Goal: Check status: Check status

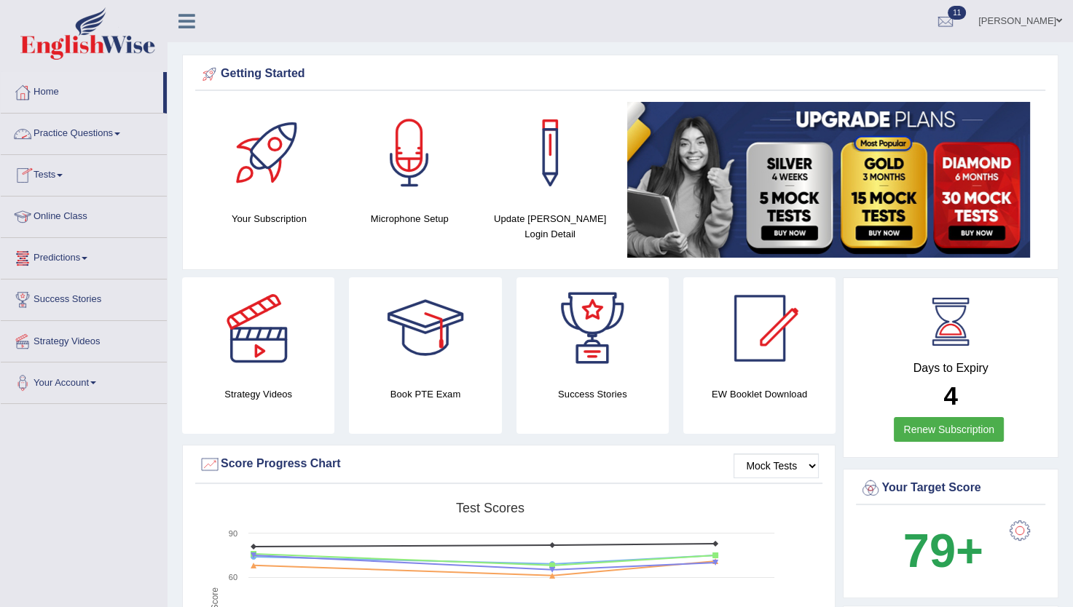
click at [92, 128] on link "Practice Questions" at bounding box center [84, 132] width 166 height 36
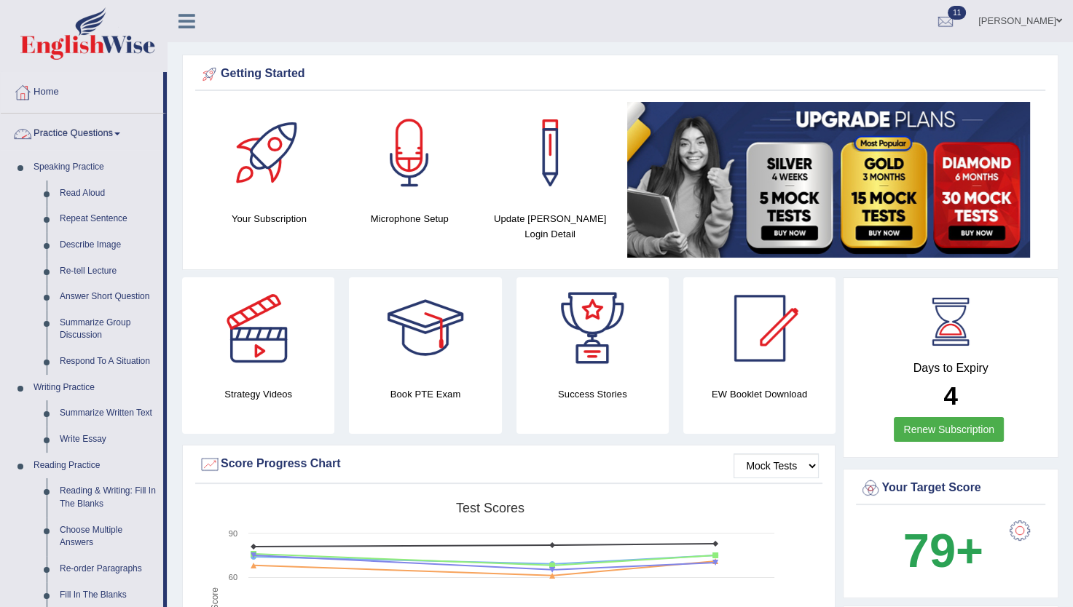
click at [112, 133] on link "Practice Questions" at bounding box center [82, 132] width 162 height 36
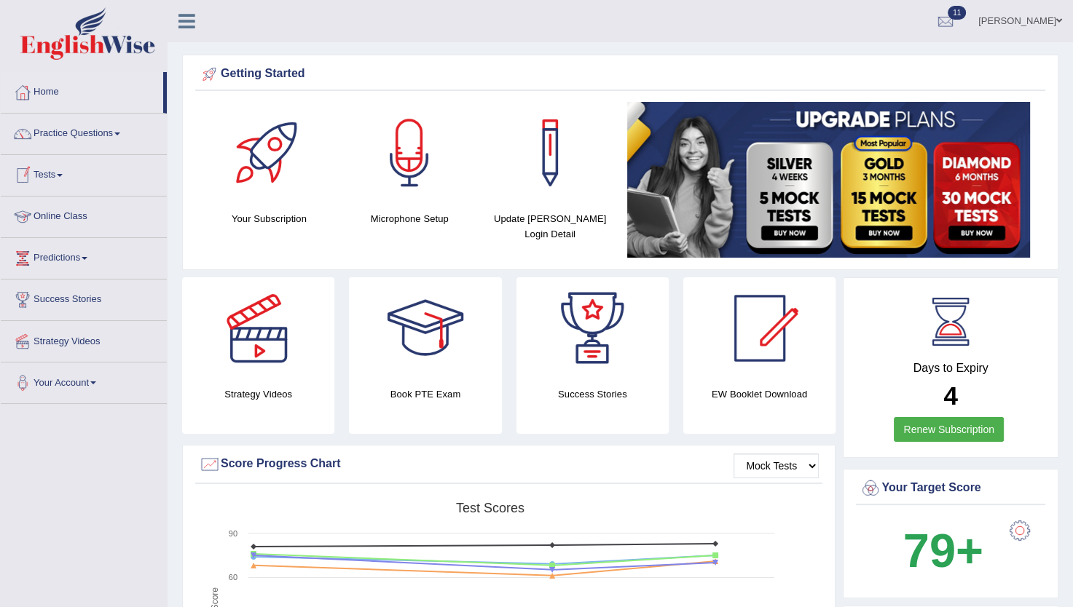
click at [58, 174] on link "Tests" at bounding box center [84, 173] width 166 height 36
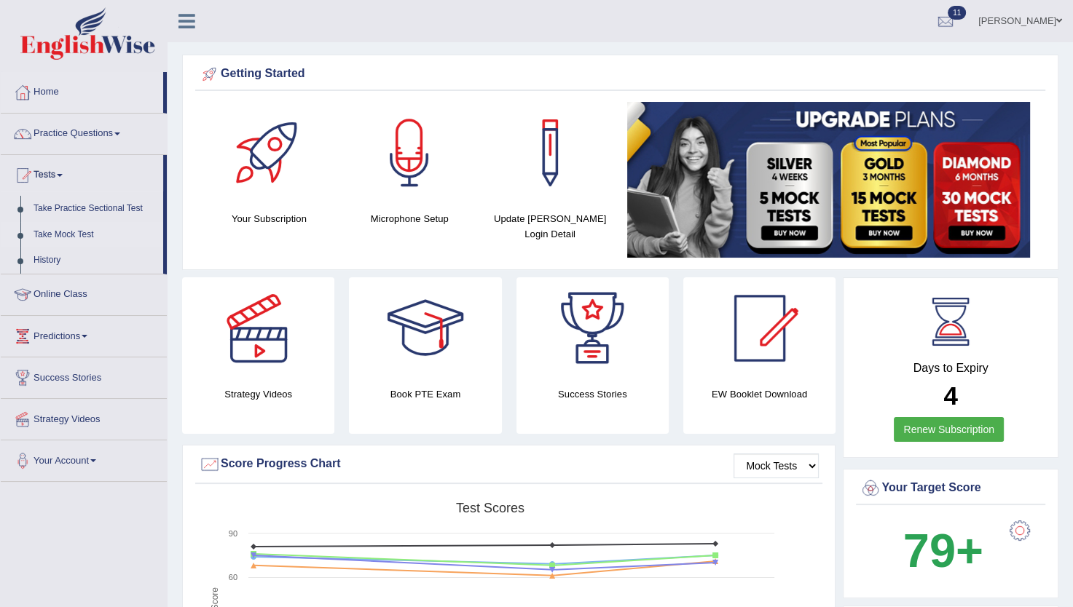
click at [53, 236] on link "Take Mock Test" at bounding box center [95, 235] width 136 height 26
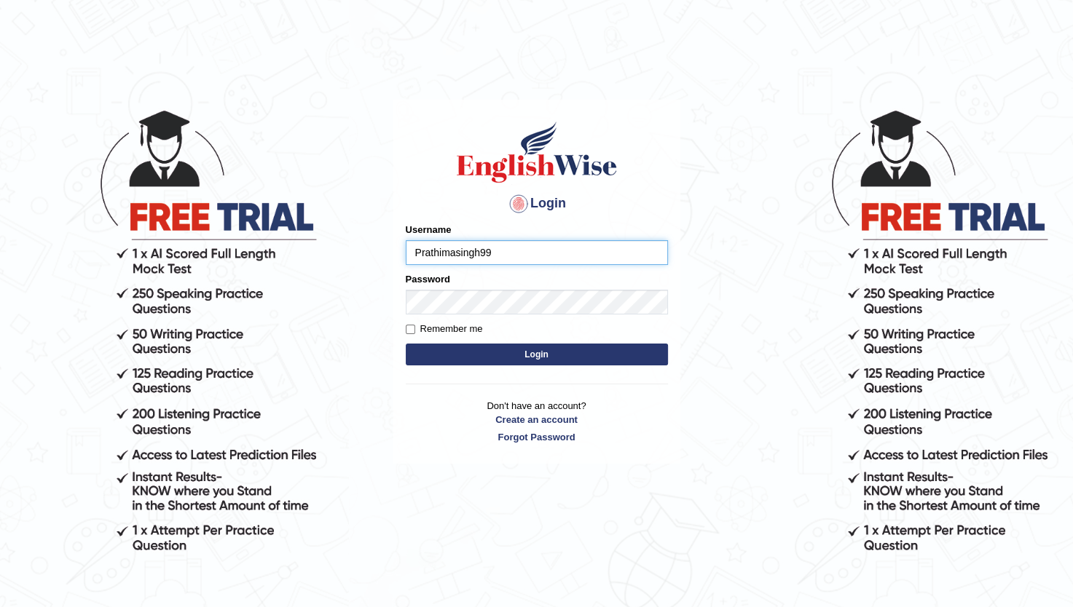
type input "Prathimasingh99"
click at [497, 363] on button "Login" at bounding box center [537, 355] width 262 height 22
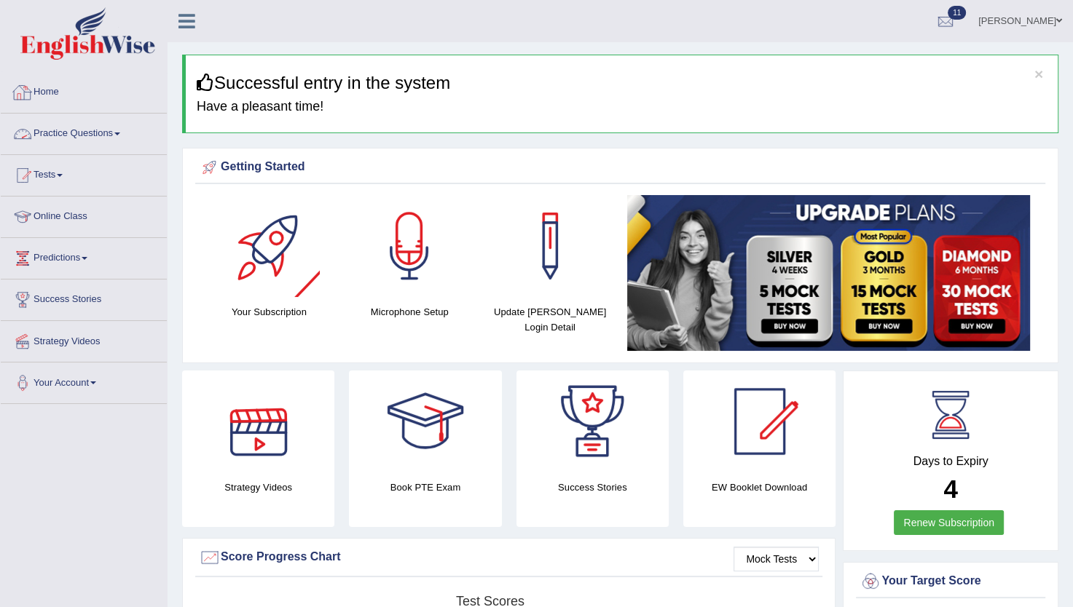
click at [85, 135] on link "Practice Questions" at bounding box center [84, 132] width 166 height 36
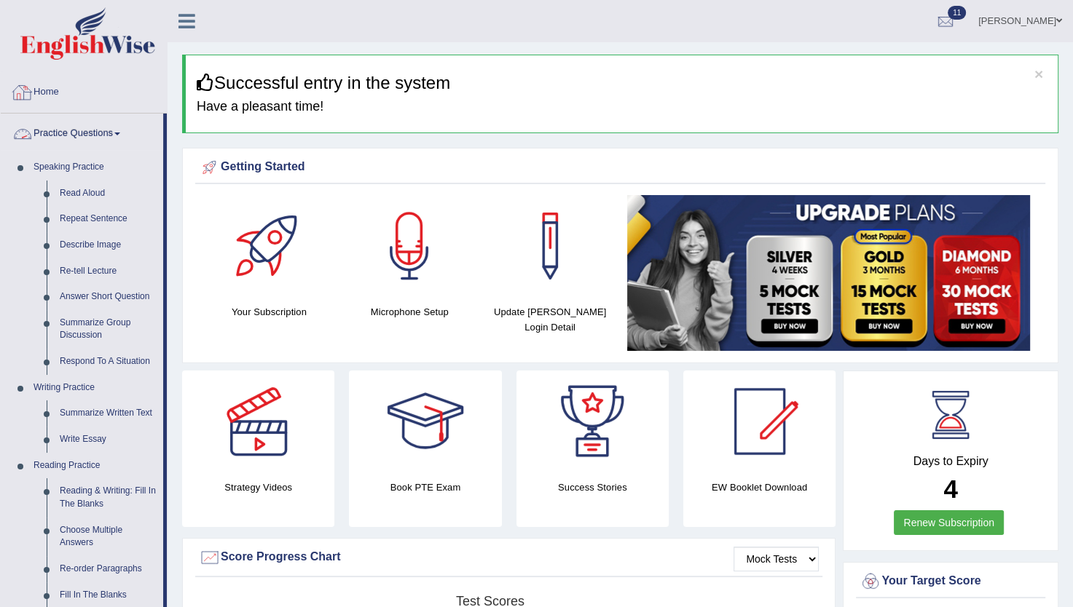
click at [92, 133] on link "Practice Questions" at bounding box center [82, 132] width 162 height 36
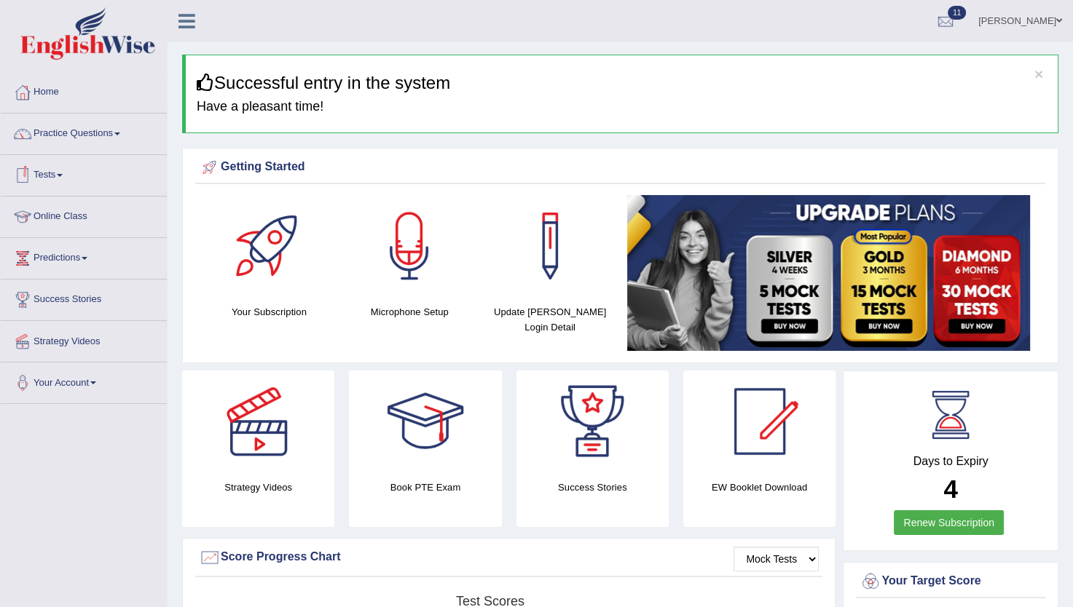
click at [59, 170] on link "Tests" at bounding box center [84, 173] width 166 height 36
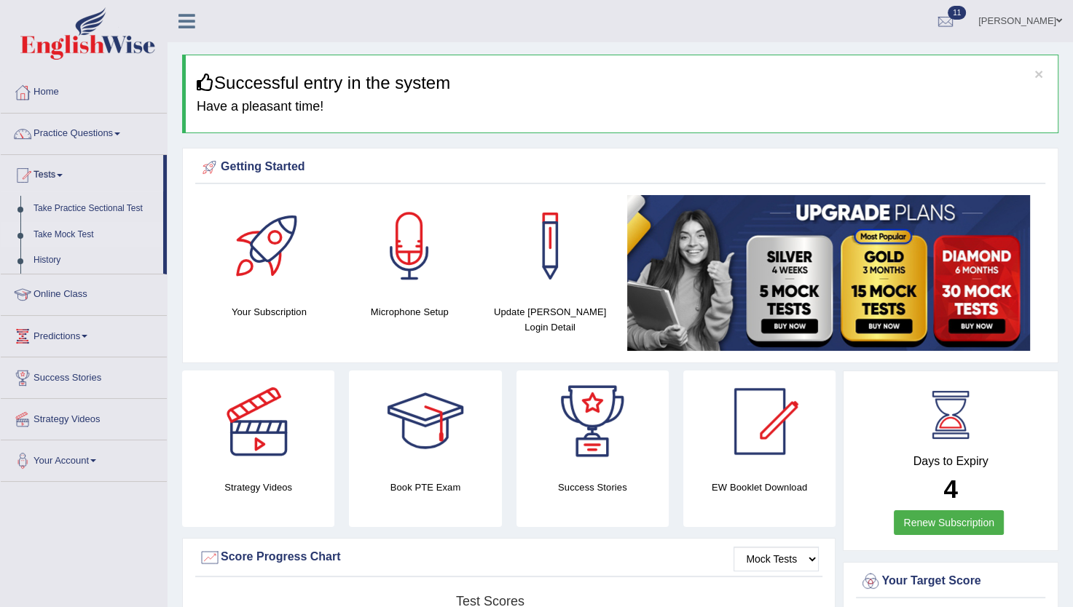
click at [66, 240] on link "Take Mock Test" at bounding box center [95, 235] width 136 height 26
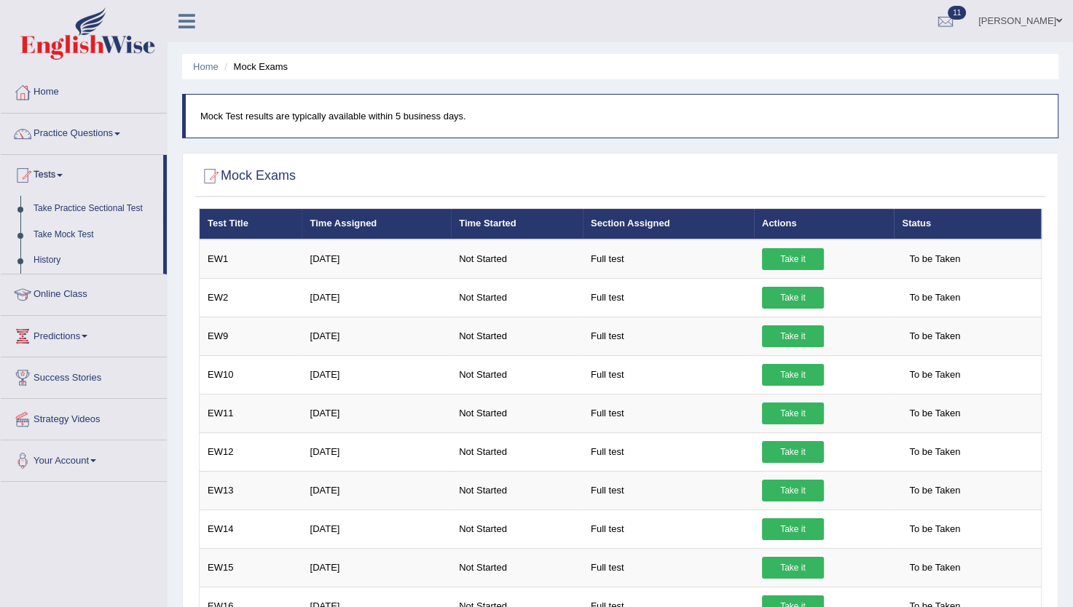
click at [29, 258] on link "History" at bounding box center [95, 261] width 136 height 26
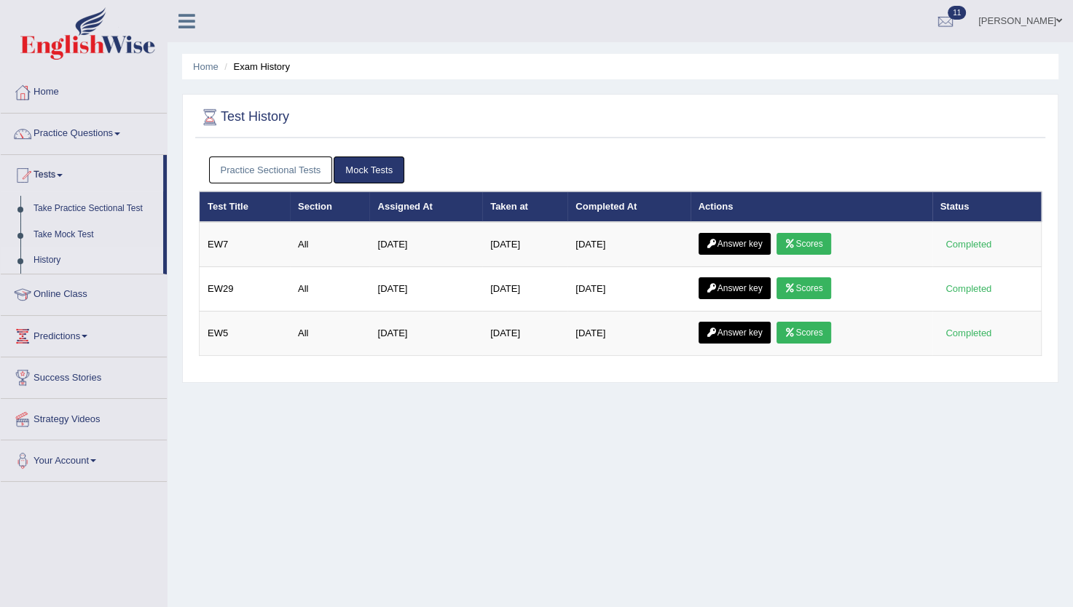
click at [47, 257] on link "History" at bounding box center [95, 261] width 136 height 26
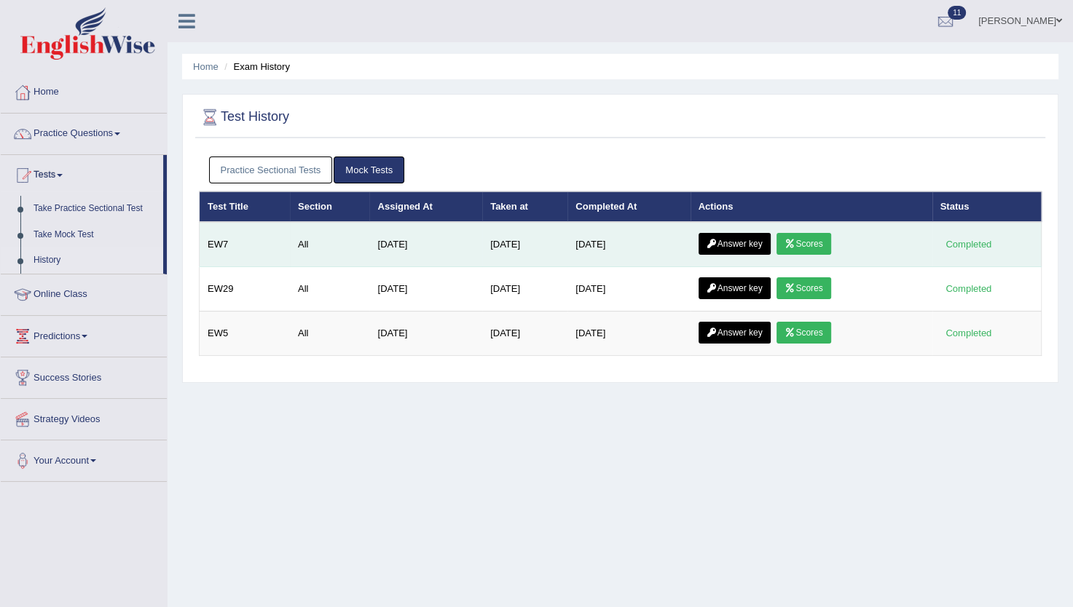
click at [805, 243] on link "Scores" at bounding box center [803, 244] width 54 height 22
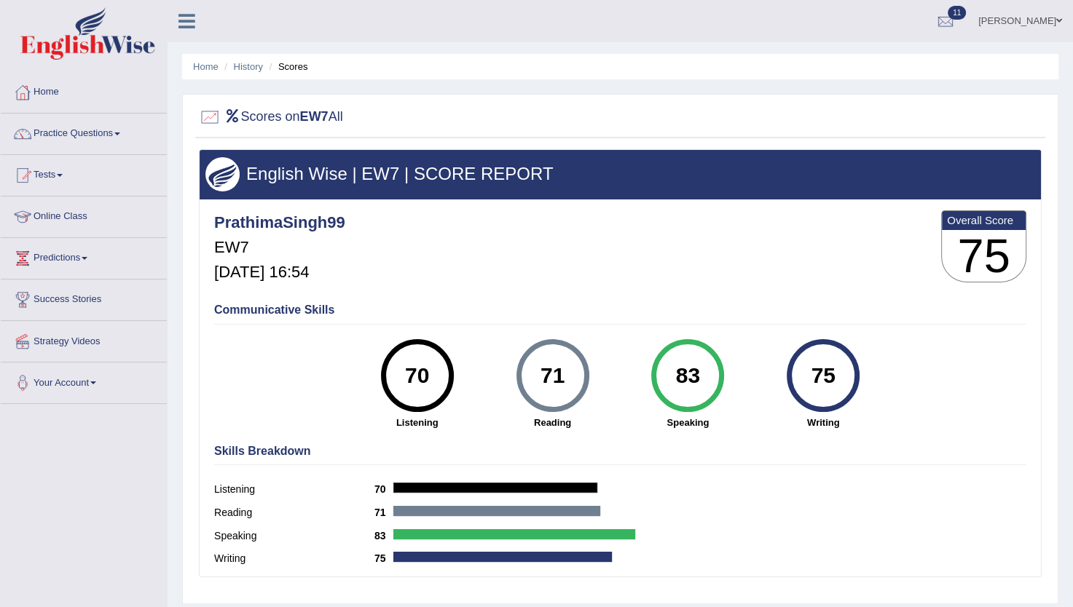
click at [722, 80] on div "Home History Scores Scores on EW7 All English Wise | EW7 | SCORE REPORT Prathim…" at bounding box center [619, 364] width 905 height 728
